Goal: Task Accomplishment & Management: Use online tool/utility

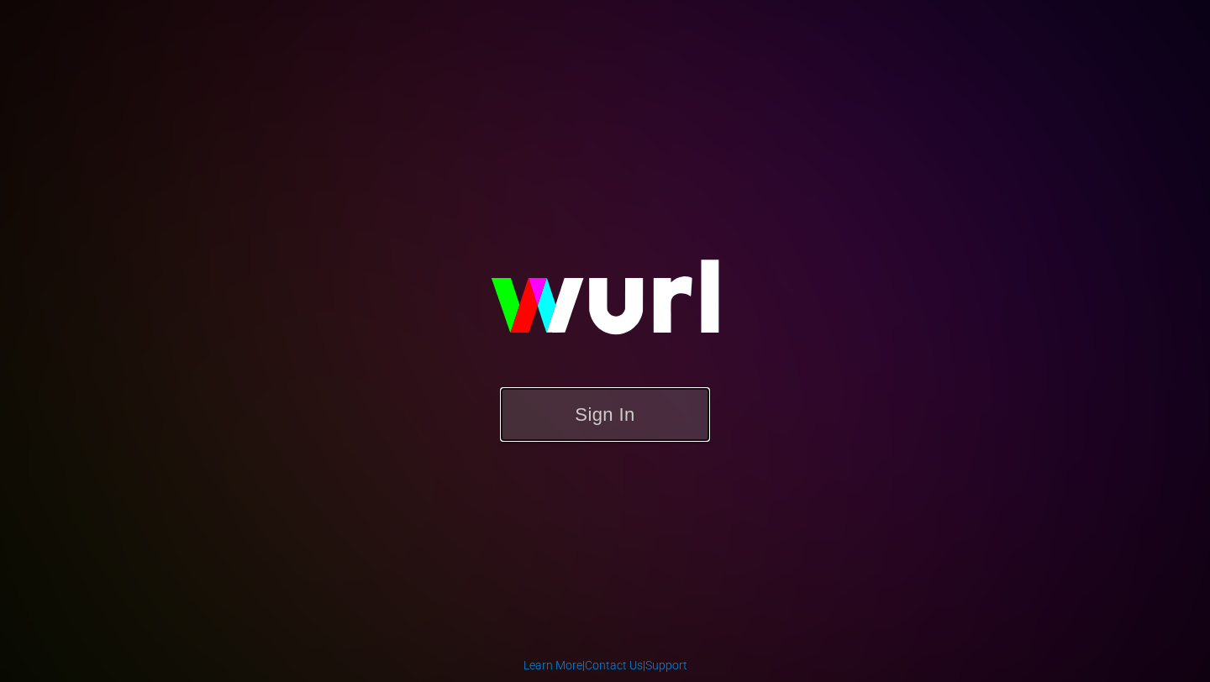
click at [604, 432] on button "Sign In" at bounding box center [605, 414] width 210 height 55
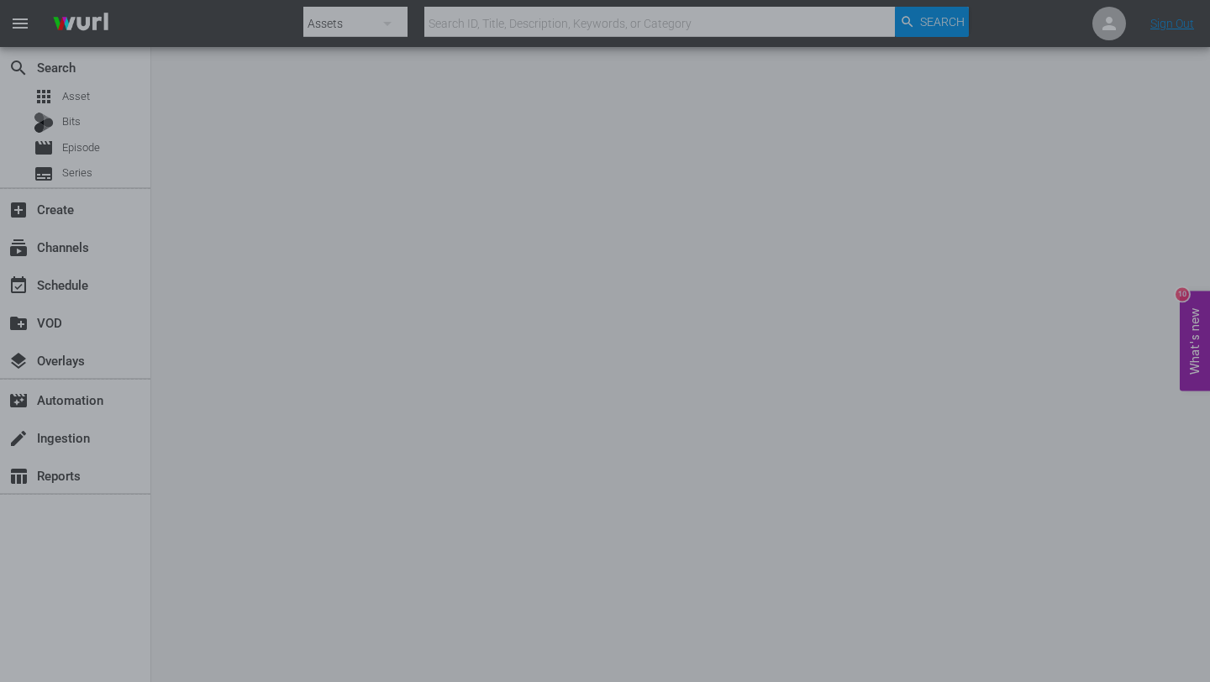
click at [308, 217] on div at bounding box center [605, 341] width 1210 height 682
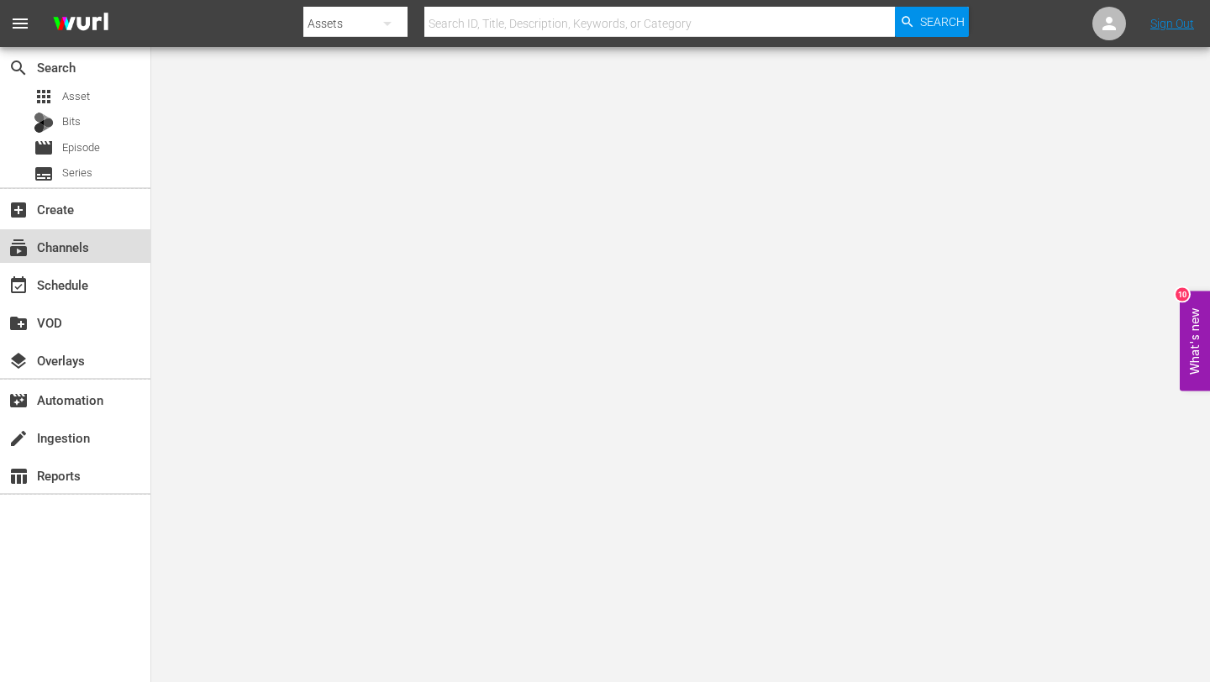
click at [97, 246] on div "subscriptions Channels" at bounding box center [75, 246] width 150 height 34
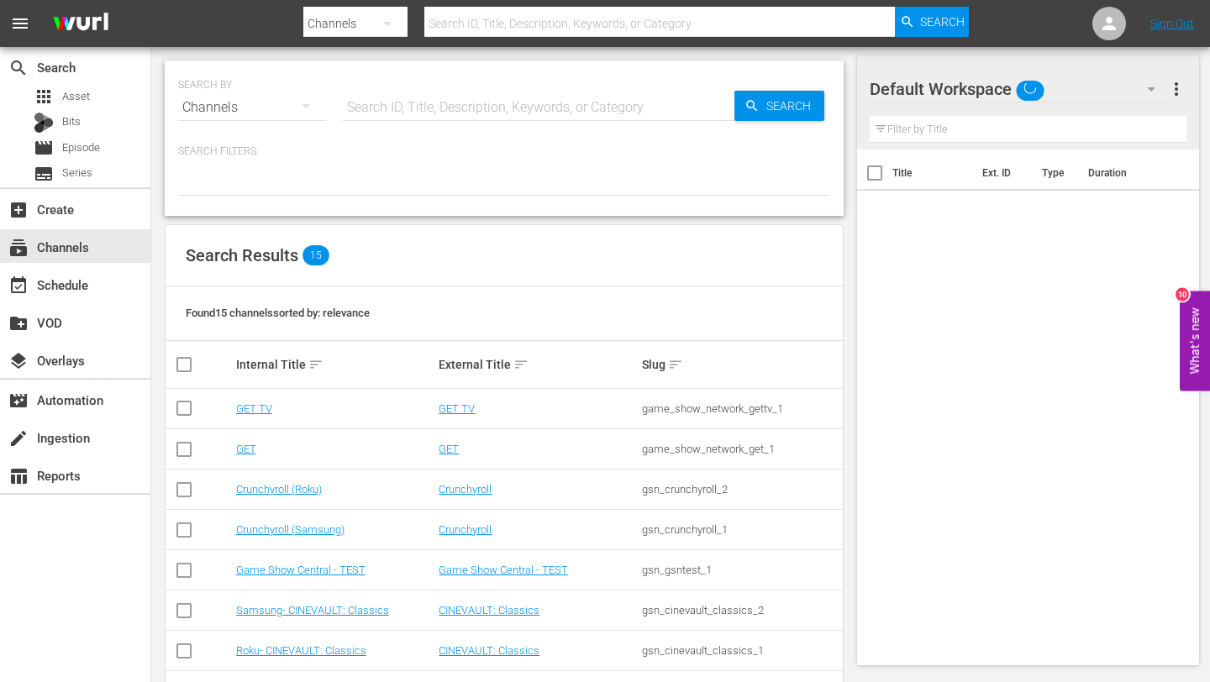
scroll to position [343, 0]
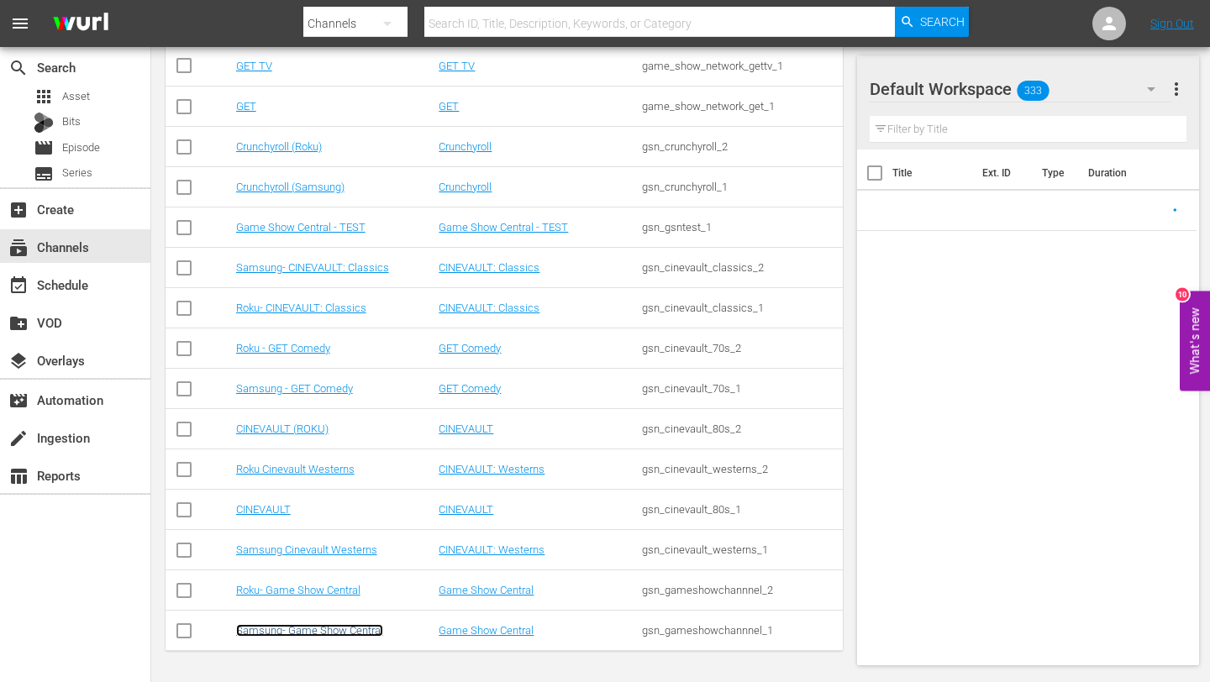
click at [286, 624] on link "Samsung- Game Show Central" at bounding box center [309, 630] width 147 height 13
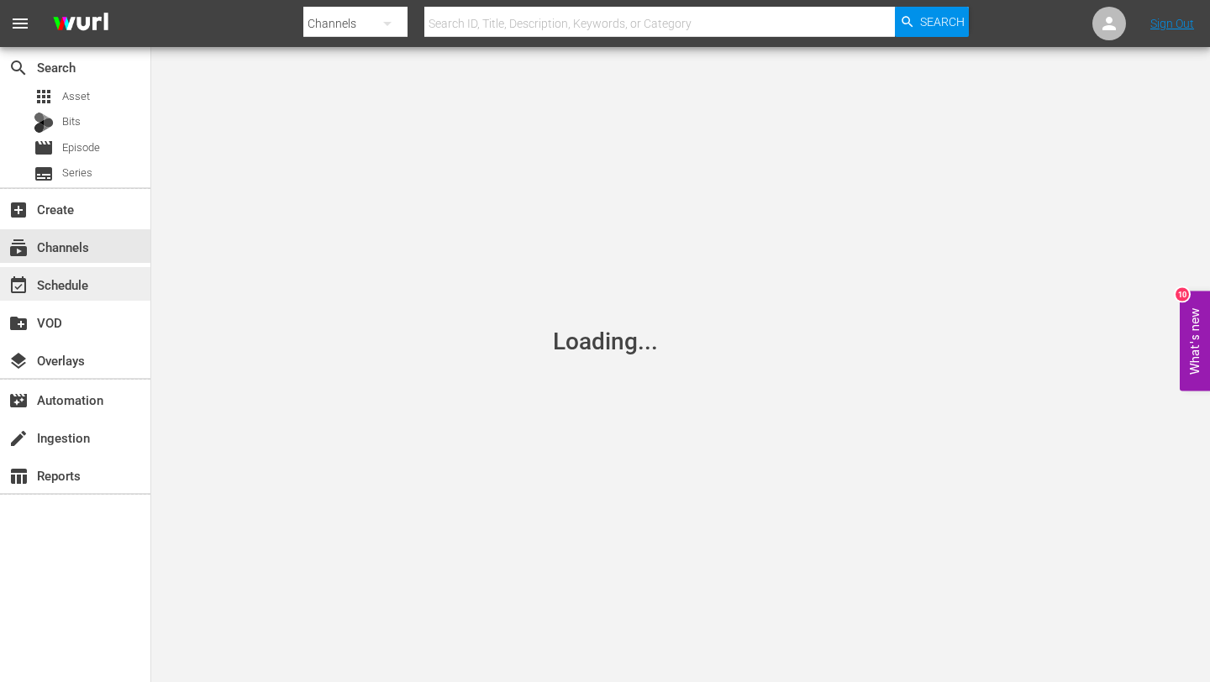
click at [118, 282] on div "event_available Schedule" at bounding box center [75, 284] width 150 height 34
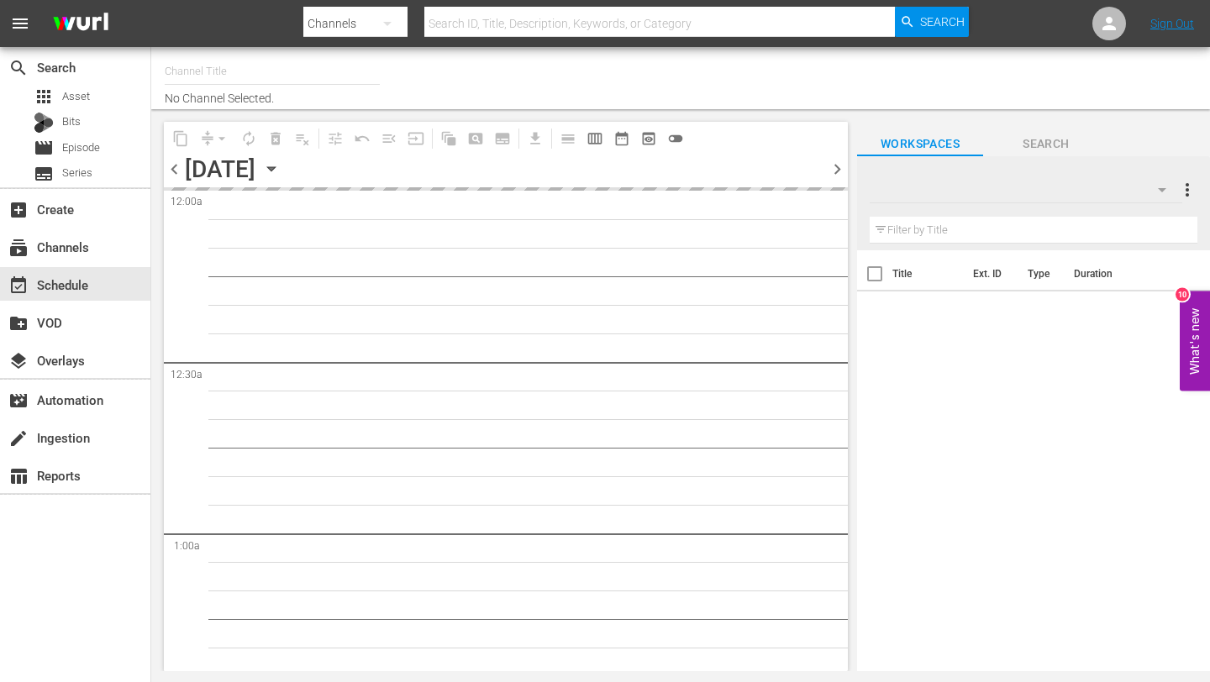
type input "Samsung- Game Show Central (416)"
click at [285, 162] on div "[DATE] [DATE]" at bounding box center [235, 169] width 100 height 28
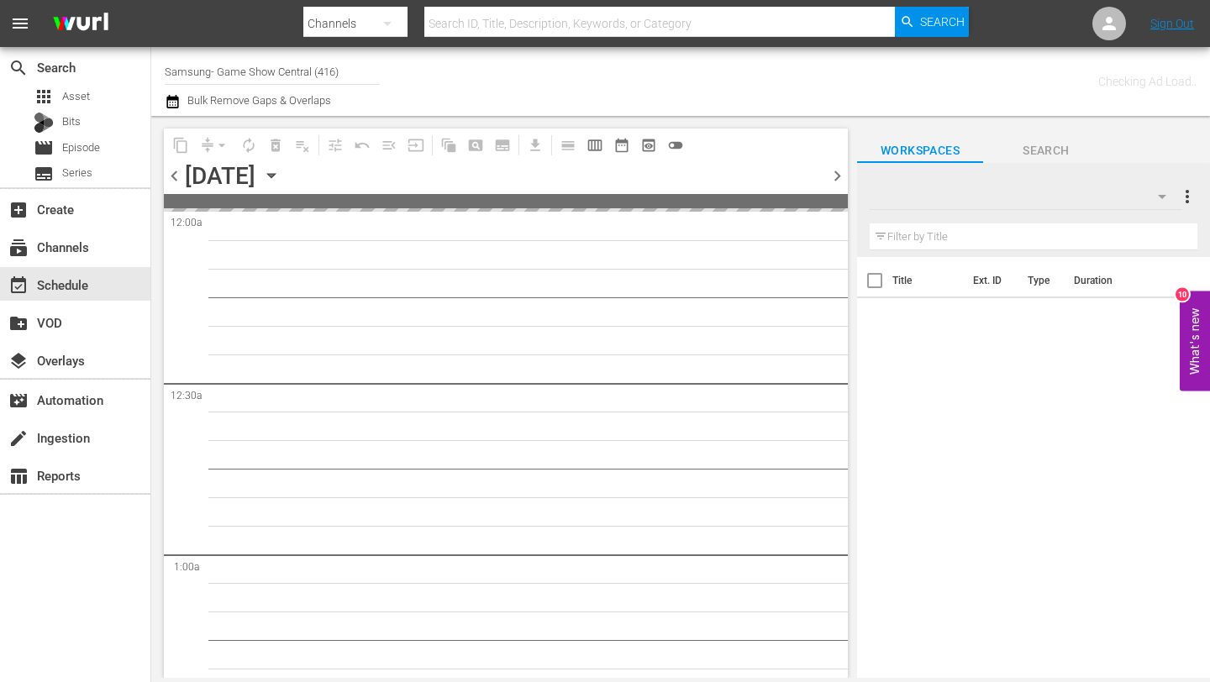
click at [281, 182] on icon "button" at bounding box center [271, 175] width 18 height 18
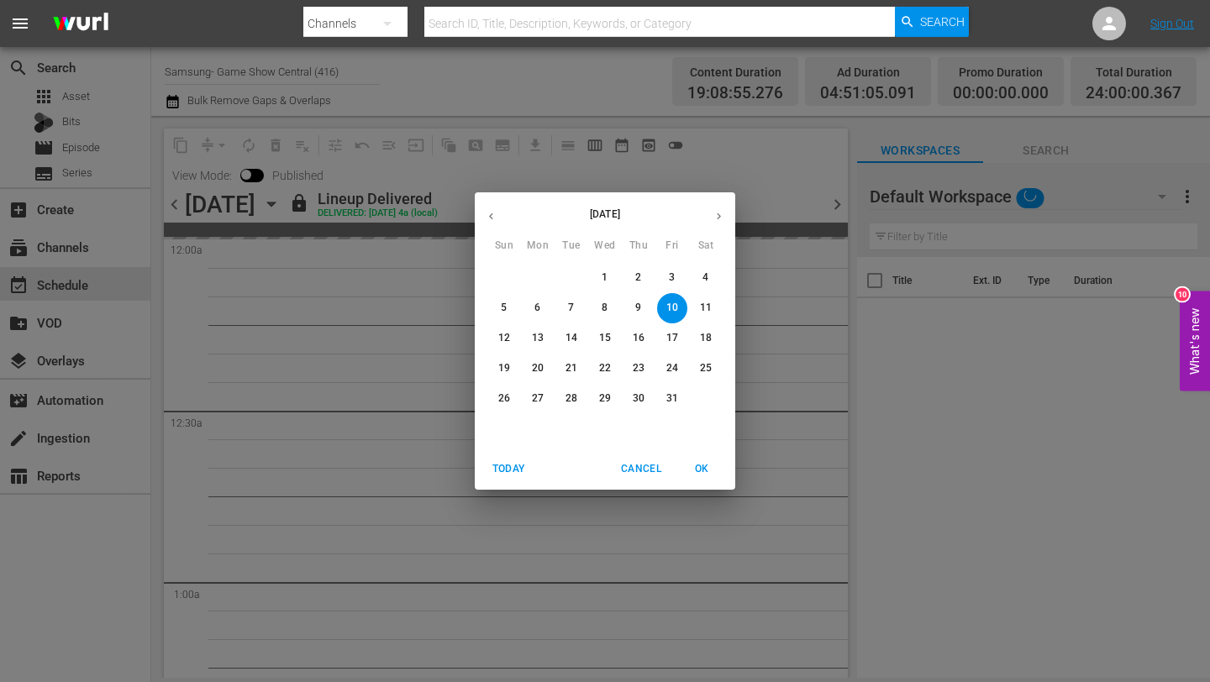
click at [565, 341] on p "14" at bounding box center [571, 338] width 12 height 14
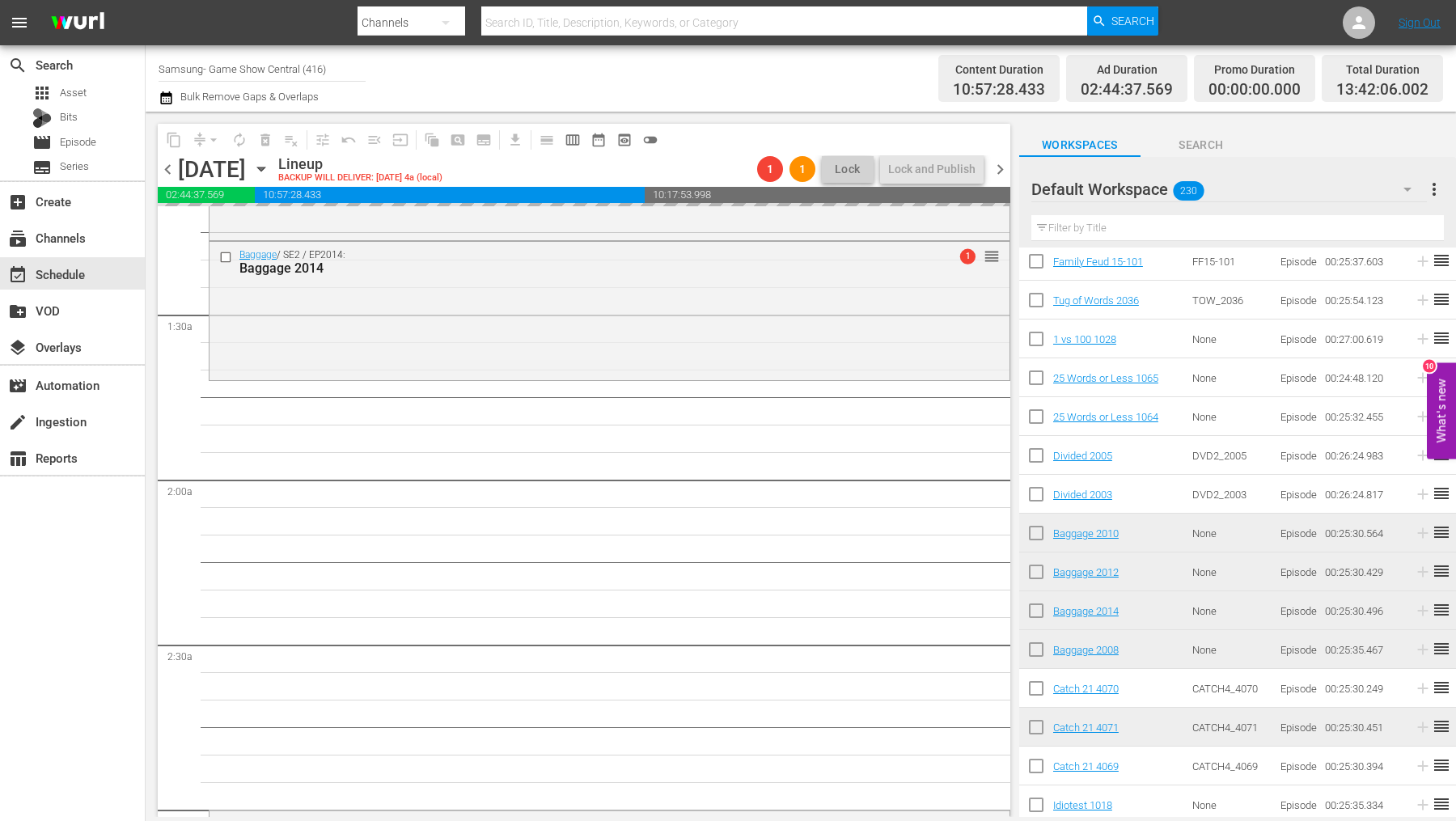
scroll to position [433, 0]
